Goal: Navigation & Orientation: Understand site structure

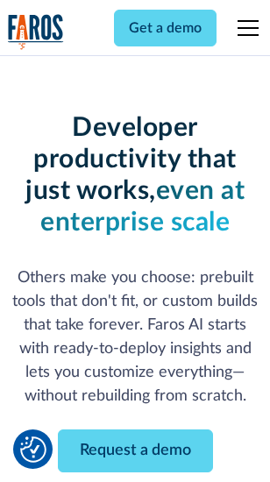
scroll to position [210, 0]
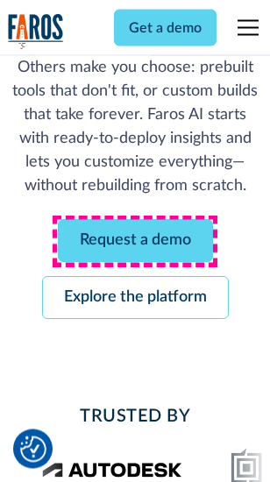
click at [135, 242] on link "Request a demo" at bounding box center [135, 241] width 155 height 43
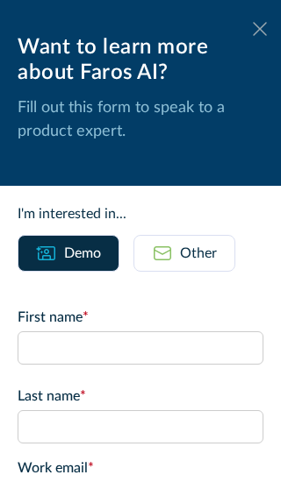
click at [253, 29] on icon at bounding box center [260, 28] width 14 height 13
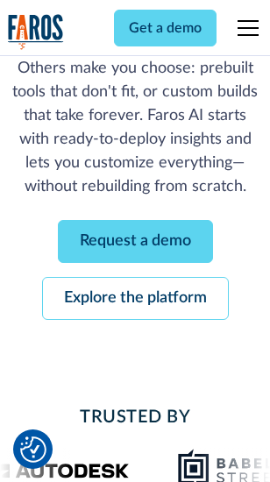
scroll to position [267, 0]
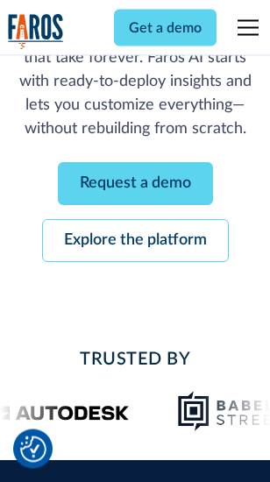
click at [135, 242] on link "Explore the platform" at bounding box center [135, 241] width 187 height 43
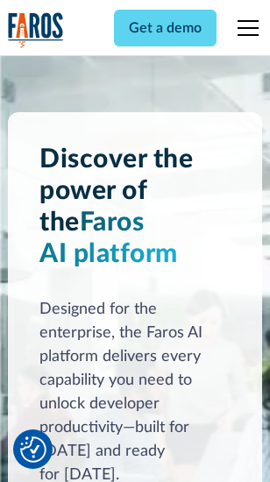
scroll to position [13359, 0]
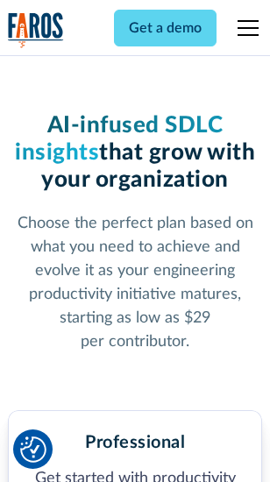
scroll to position [2780, 0]
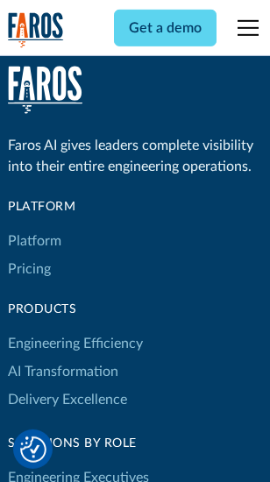
click at [34, 241] on link "Platform" at bounding box center [34, 241] width 53 height 28
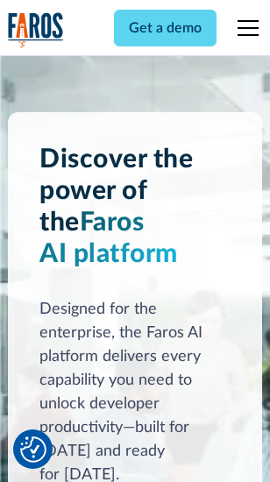
scroll to position [13922, 0]
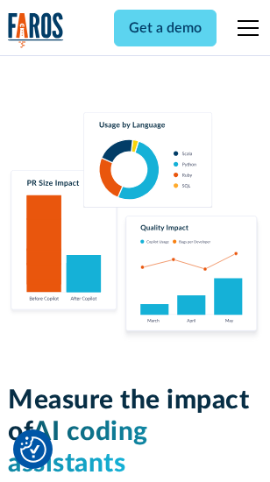
scroll to position [10949, 0]
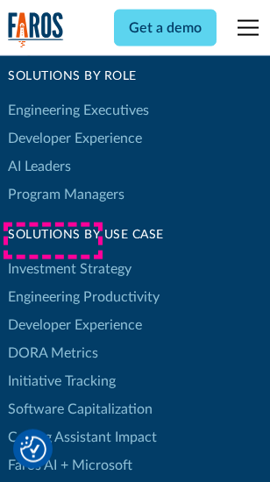
click at [53, 339] on link "DORA Metrics" at bounding box center [53, 353] width 90 height 28
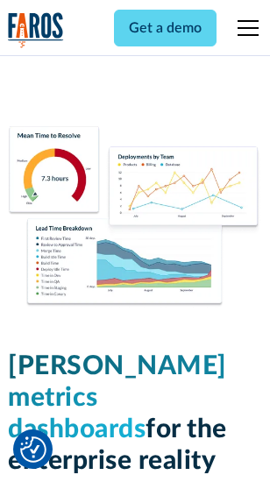
scroll to position [7764, 0]
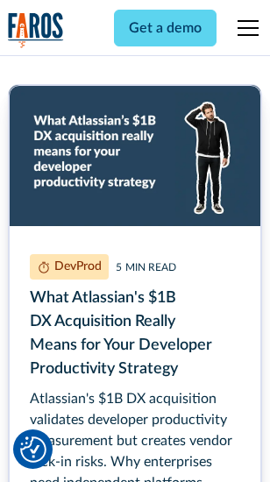
scroll to position [7953, 0]
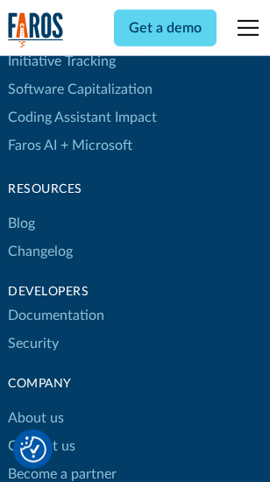
click at [40, 241] on link "Changelog" at bounding box center [40, 252] width 65 height 28
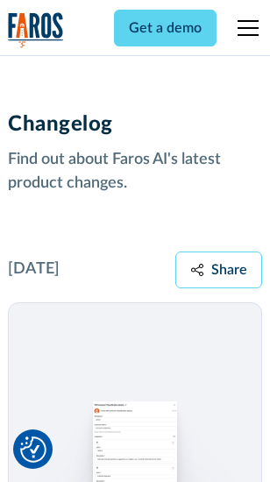
scroll to position [21505, 0]
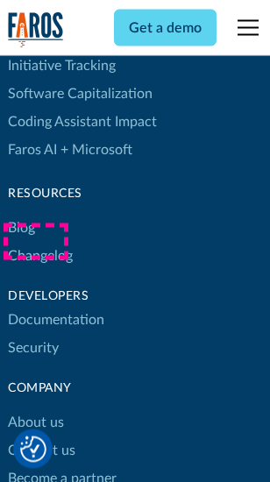
click at [35, 410] on link "About us" at bounding box center [36, 424] width 56 height 28
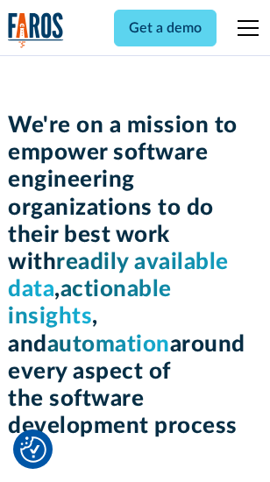
scroll to position [6065, 0]
